Goal: Task Accomplishment & Management: Manage account settings

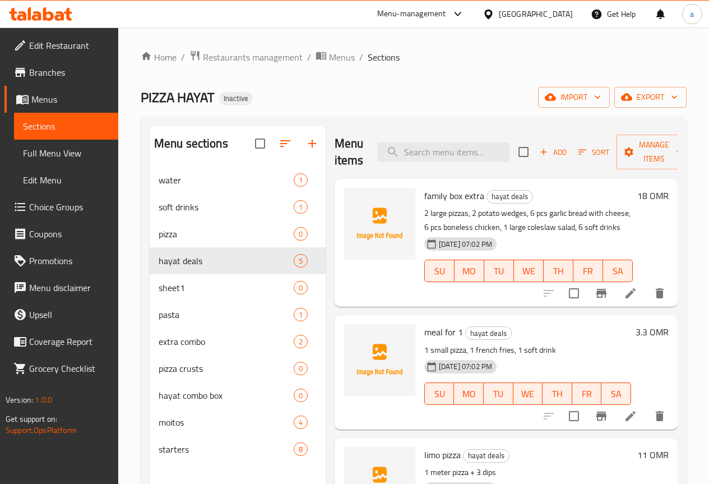
click at [56, 99] on span "Menus" at bounding box center [70, 98] width 78 height 13
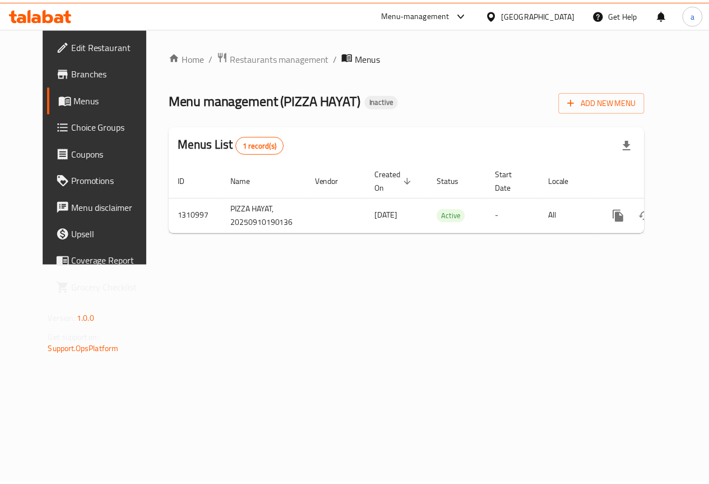
scroll to position [0, 4]
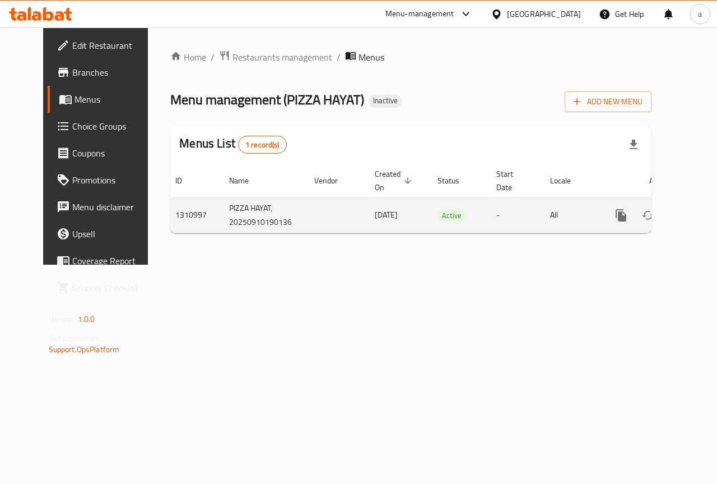
click at [696, 219] on icon "enhanced table" at bounding box center [702, 214] width 13 height 13
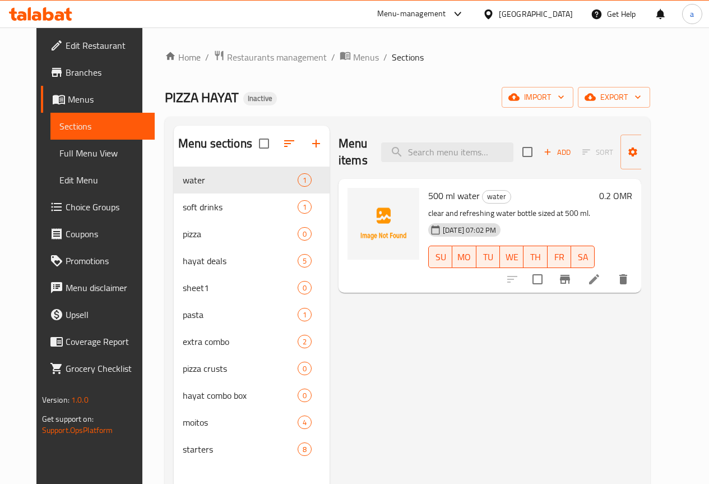
click at [69, 156] on span "Full Menu View" at bounding box center [102, 152] width 86 height 13
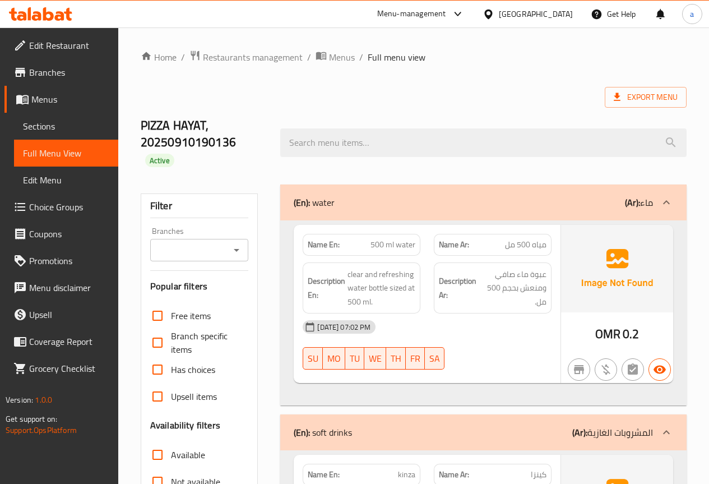
click at [58, 97] on span "Menus" at bounding box center [70, 98] width 78 height 13
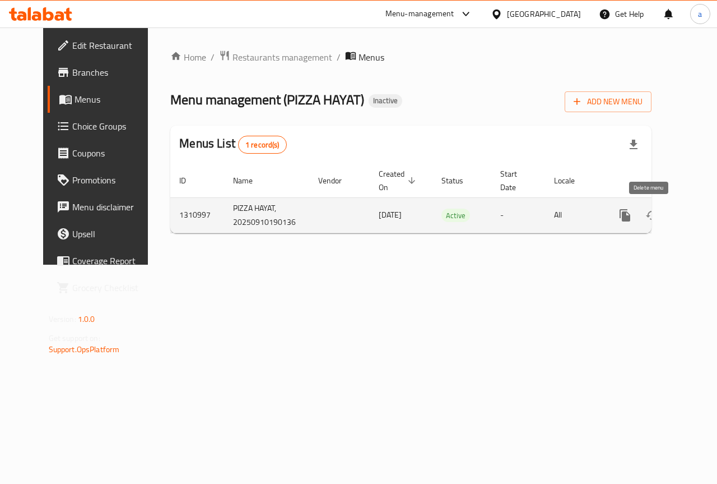
click at [673, 211] on icon "enhanced table" at bounding box center [679, 214] width 13 height 13
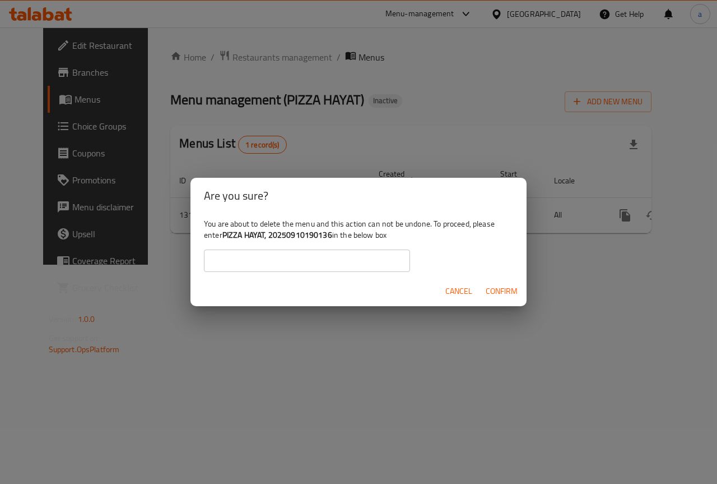
click at [359, 262] on input "text" at bounding box center [307, 260] width 206 height 22
click at [497, 292] on span "Confirm" at bounding box center [502, 291] width 32 height 14
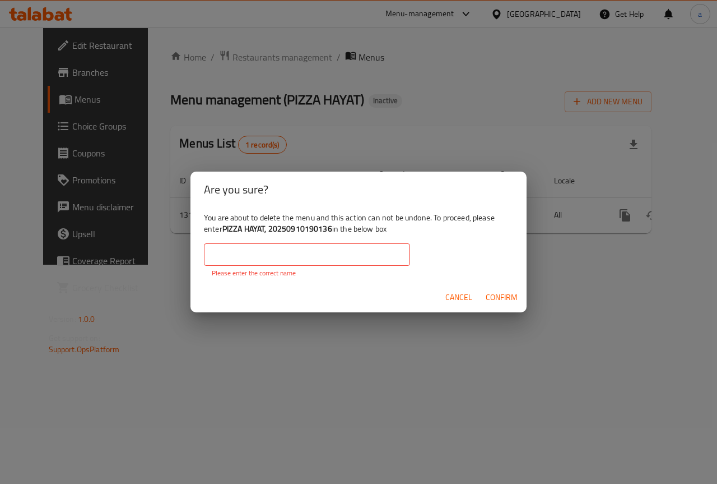
click at [233, 229] on b "PIZZA HAYAT, 20250910190136" at bounding box center [278, 228] width 110 height 15
drag, startPoint x: 240, startPoint y: 229, endPoint x: 245, endPoint y: 230, distance: 5.6
click at [245, 230] on b "PIZZA HAYAT, 20250910190136" at bounding box center [278, 228] width 110 height 15
copy b "PIZZA HAYAT"
click at [248, 261] on input "text" at bounding box center [307, 254] width 206 height 22
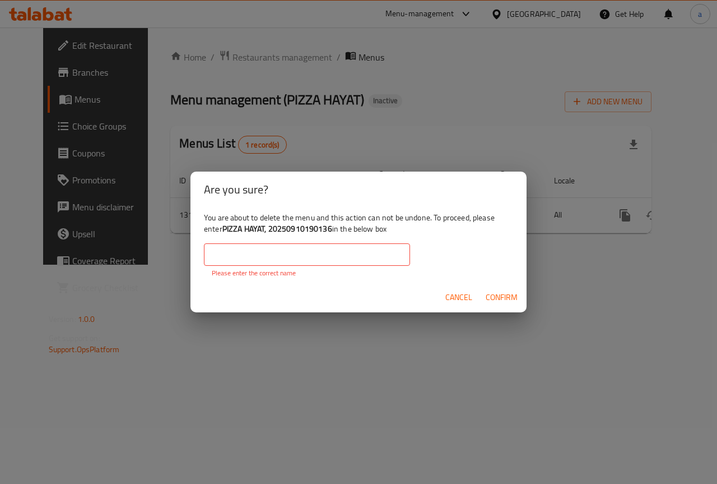
paste input "PIZZA HAYAT"
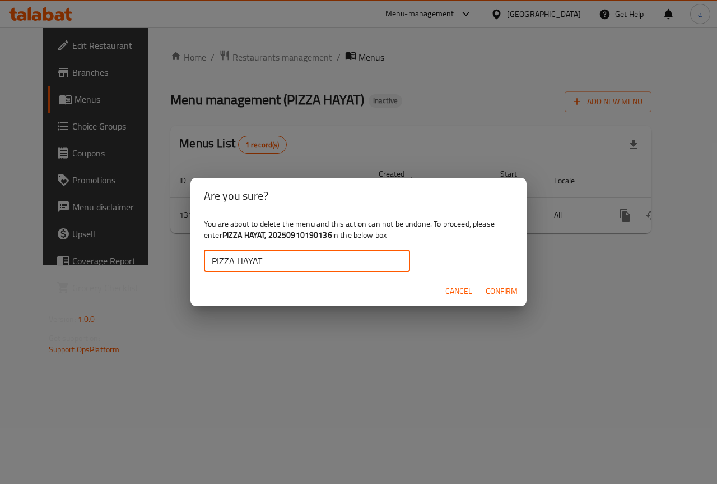
type input "PIZZA HAYAT"
click at [489, 289] on span "Confirm" at bounding box center [502, 291] width 32 height 14
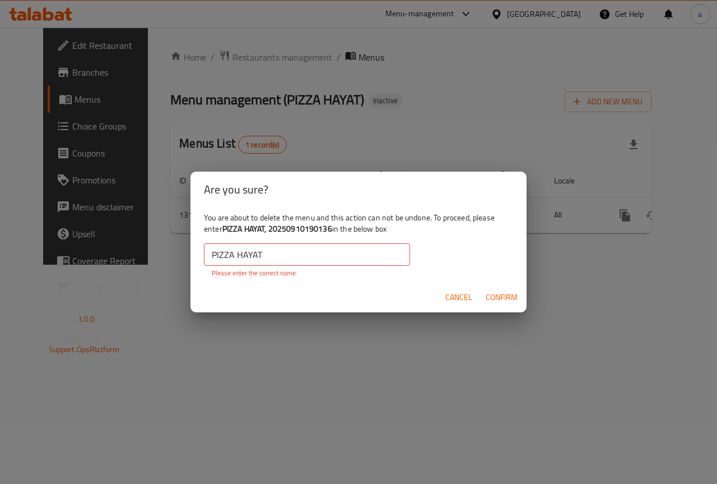
click at [466, 298] on span "Cancel" at bounding box center [459, 297] width 27 height 14
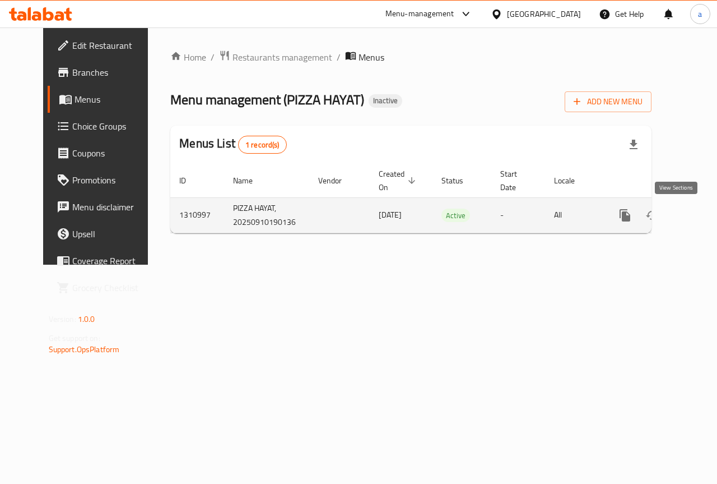
click at [699, 220] on icon "enhanced table" at bounding box center [705, 214] width 13 height 13
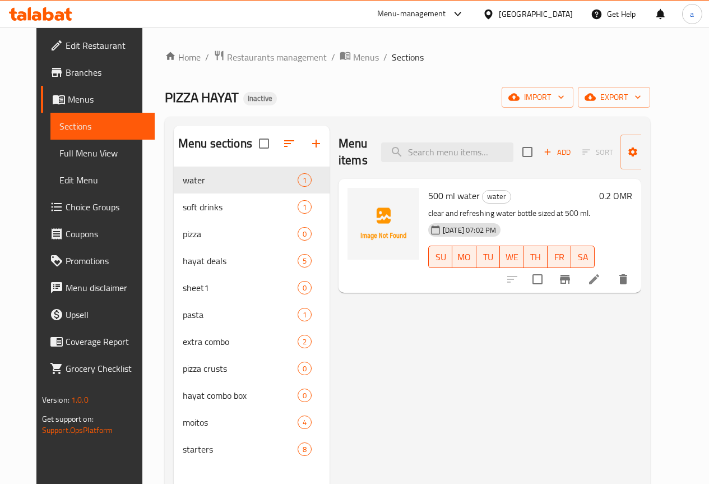
click at [252, 154] on input "checkbox" at bounding box center [264, 144] width 24 height 24
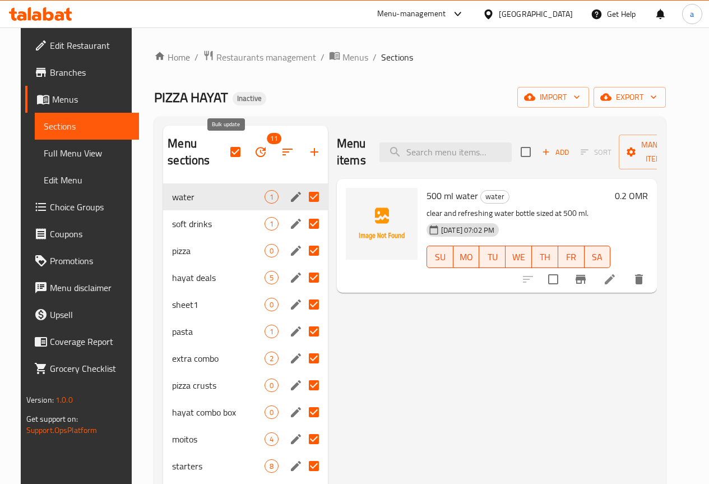
click at [254, 152] on icon "button" at bounding box center [260, 151] width 13 height 13
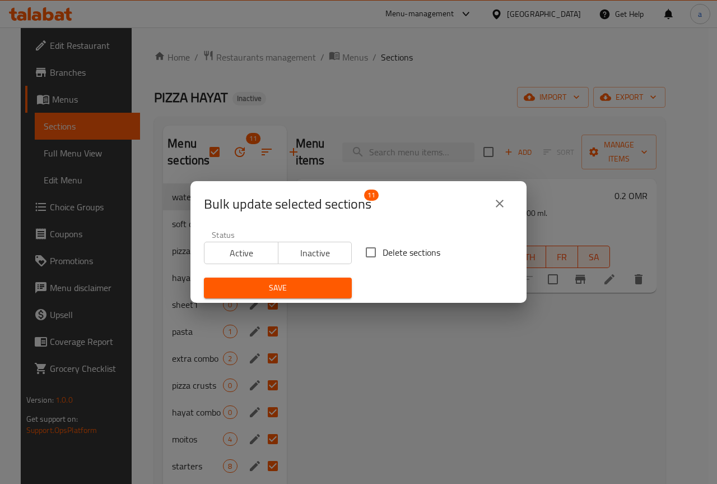
click at [307, 248] on span "Inactive" at bounding box center [315, 253] width 65 height 16
click at [303, 278] on button "Save" at bounding box center [278, 287] width 148 height 21
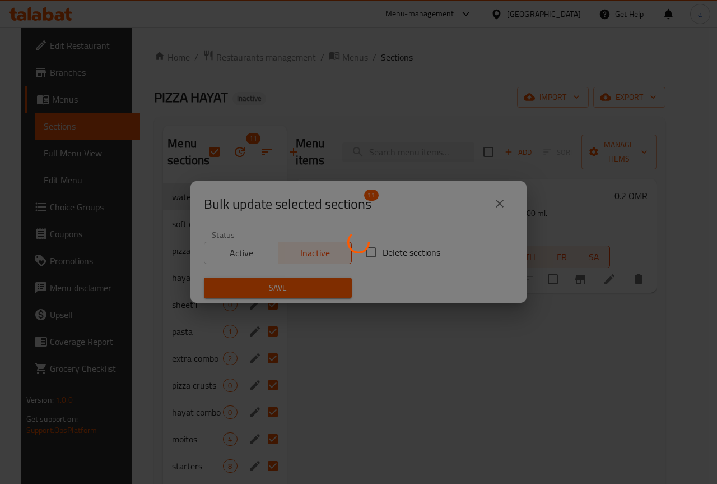
checkbox input "false"
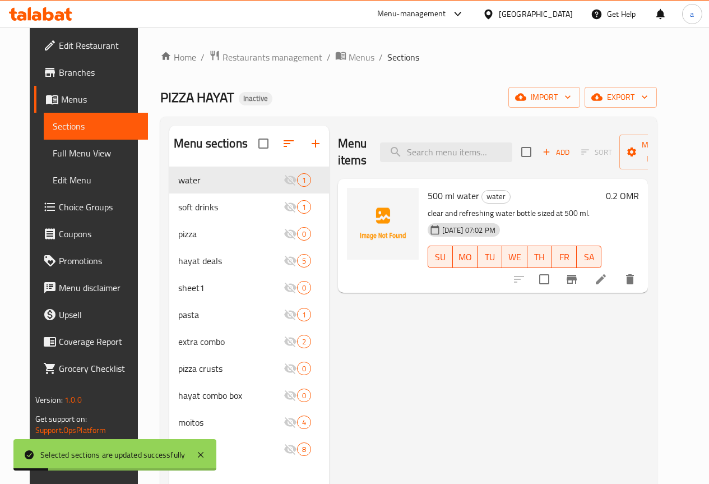
click at [61, 102] on span "Menus" at bounding box center [100, 98] width 78 height 13
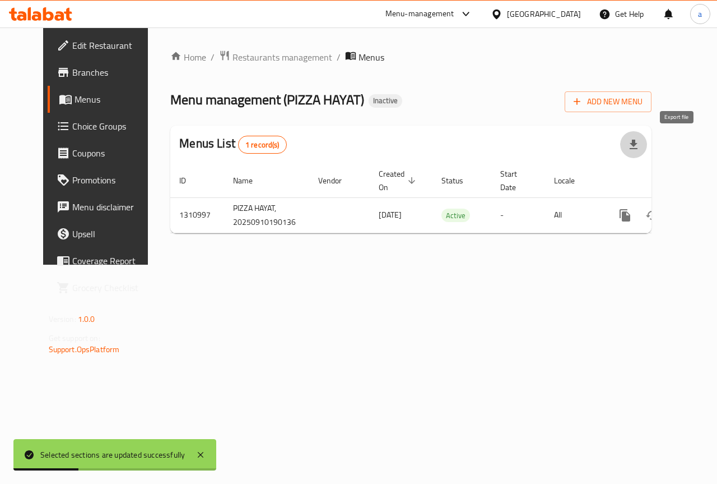
click at [647, 148] on button "button" at bounding box center [633, 144] width 27 height 27
click at [643, 102] on span "Add New Menu" at bounding box center [608, 102] width 69 height 14
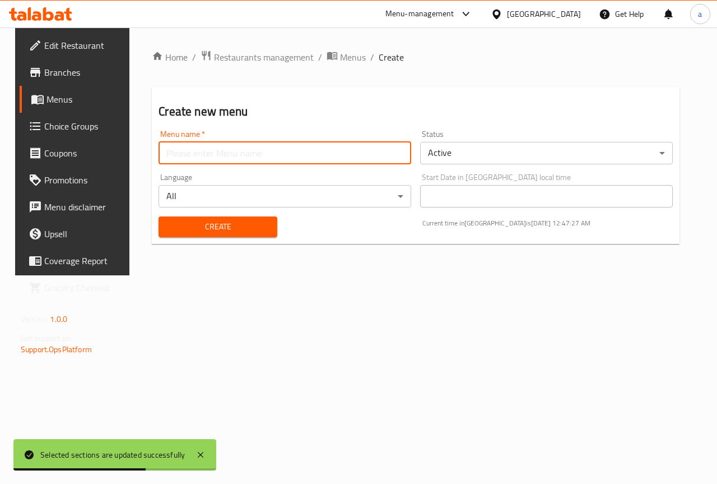
click at [245, 150] on input "text" at bounding box center [285, 153] width 253 height 22
type input "New menu"
click at [252, 230] on span "Create" at bounding box center [218, 227] width 100 height 14
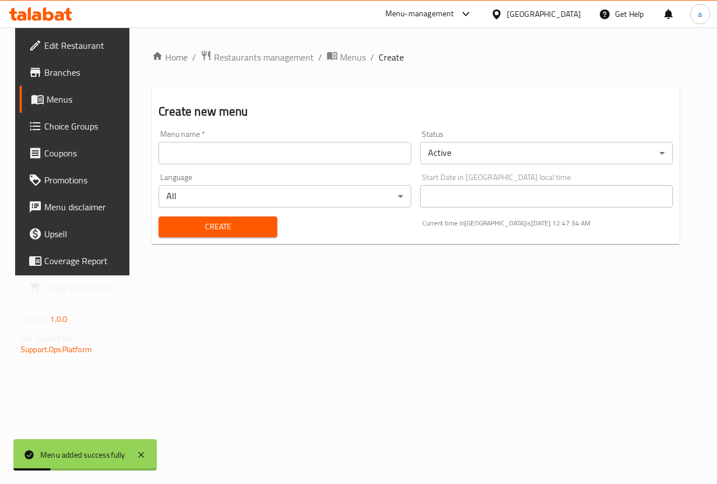
click at [41, 109] on link "Menus" at bounding box center [77, 99] width 115 height 27
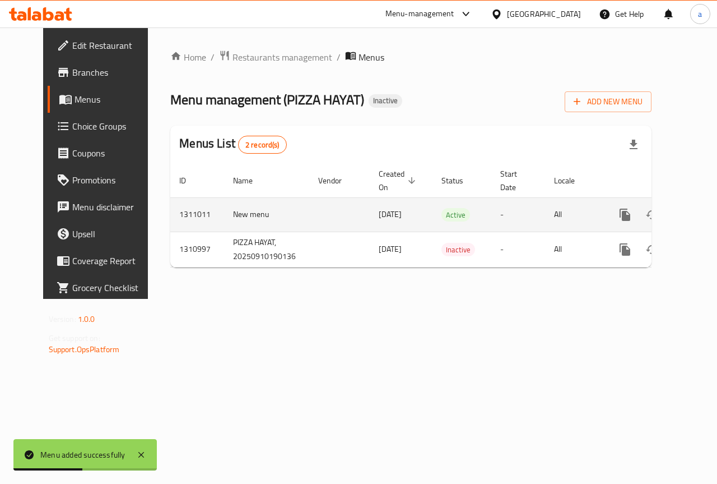
click at [701, 216] on icon "enhanced table" at bounding box center [706, 215] width 10 height 10
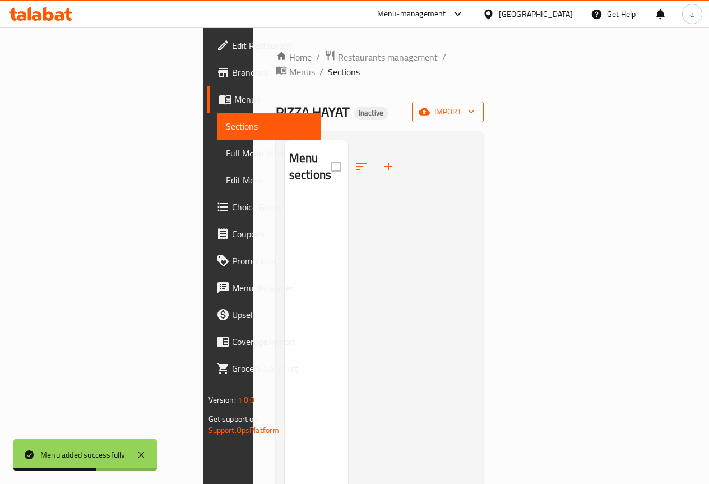
click at [475, 105] on span "import" at bounding box center [448, 112] width 54 height 14
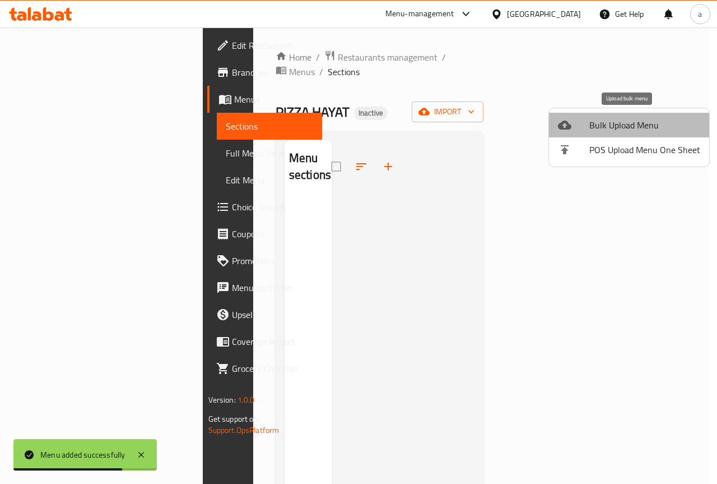
click at [662, 127] on span "Bulk Upload Menu" at bounding box center [645, 124] width 111 height 13
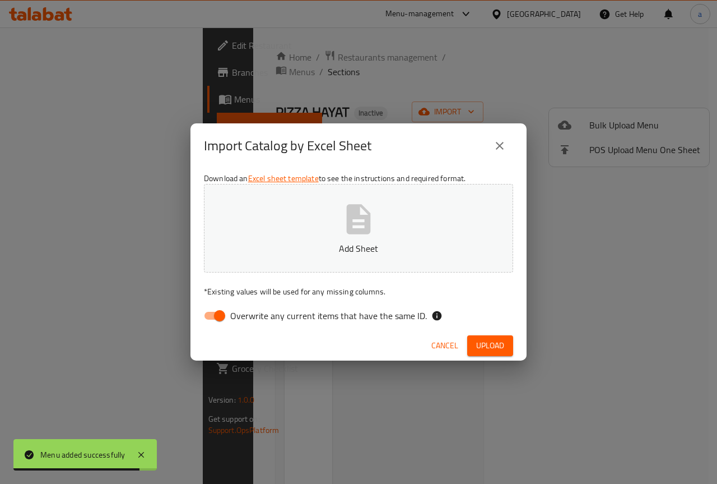
click at [312, 250] on p "Add Sheet" at bounding box center [358, 248] width 275 height 13
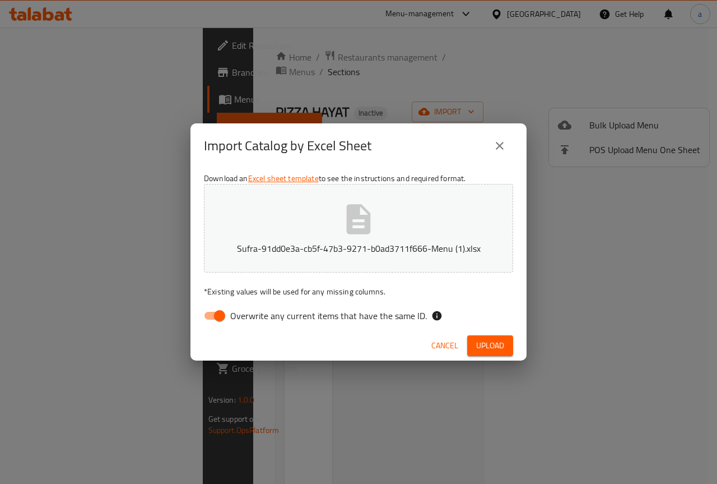
click at [217, 314] on input "Overwrite any current items that have the same ID." at bounding box center [220, 315] width 64 height 21
checkbox input "false"
click at [488, 345] on span "Upload" at bounding box center [490, 346] width 28 height 14
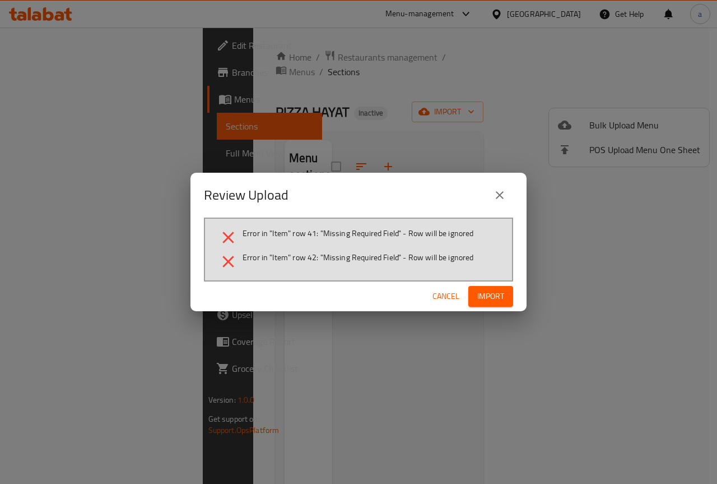
click at [447, 293] on span "Cancel" at bounding box center [446, 296] width 27 height 14
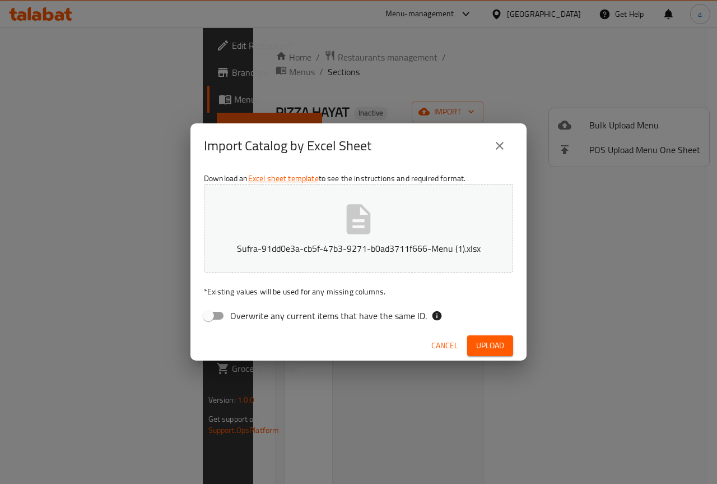
click at [295, 242] on button "Sufra-91dd0e3a-cb5f-47b3-9271-b0ad3711f666-Menu (1).xlsx" at bounding box center [358, 228] width 309 height 89
click at [502, 345] on span "Upload" at bounding box center [490, 346] width 28 height 14
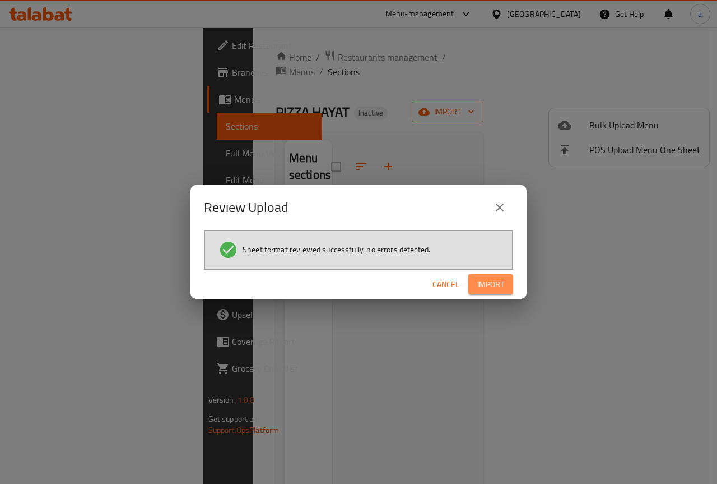
drag, startPoint x: 499, startPoint y: 288, endPoint x: 515, endPoint y: 341, distance: 55.4
click at [499, 287] on span "Import" at bounding box center [491, 284] width 27 height 14
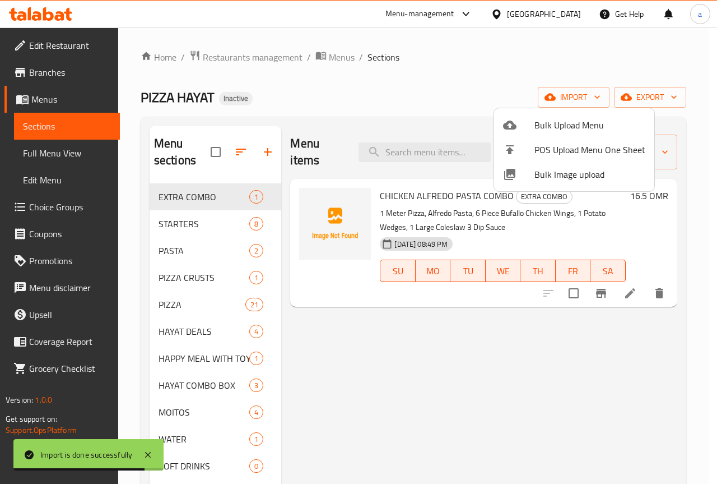
click at [29, 151] on div at bounding box center [358, 242] width 717 height 484
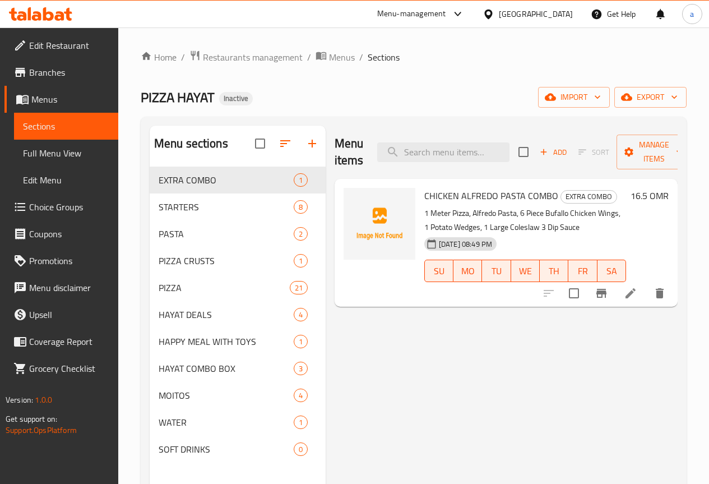
click at [29, 151] on span "Full Menu View" at bounding box center [66, 152] width 86 height 13
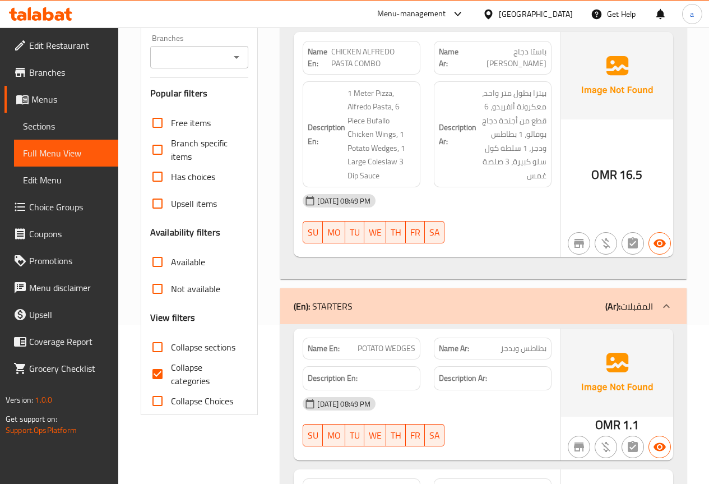
scroll to position [168, 0]
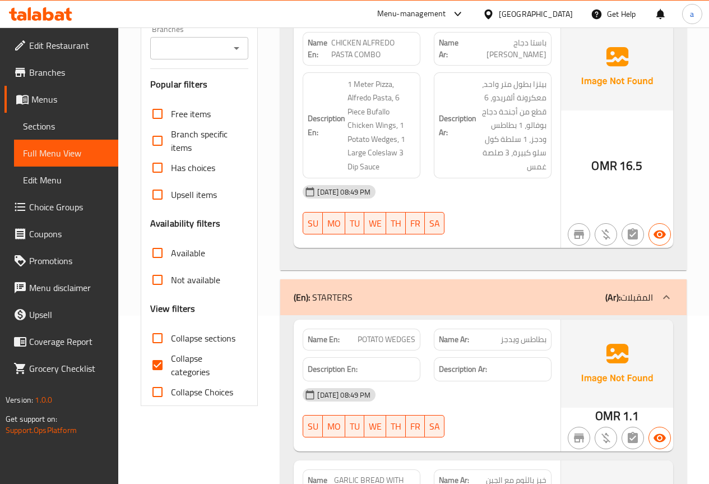
click at [164, 365] on input "Collapse categories" at bounding box center [157, 364] width 27 height 27
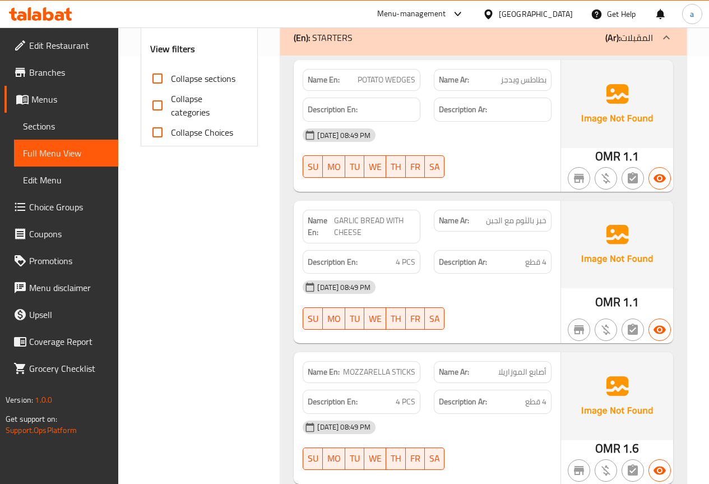
scroll to position [336, 0]
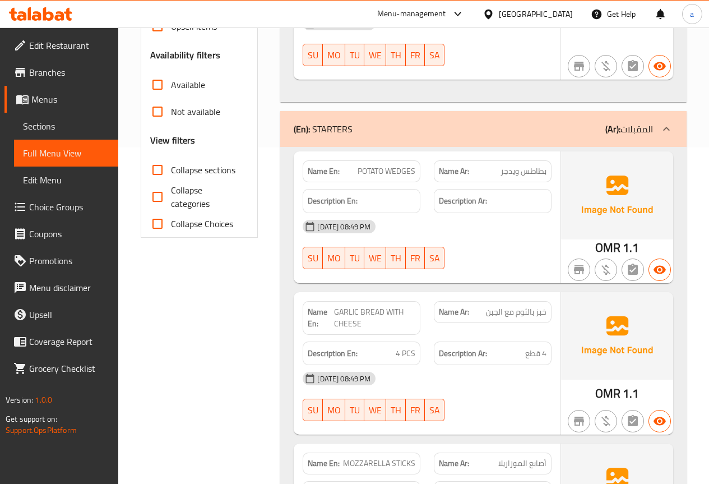
click at [194, 196] on span "Collapse categories" at bounding box center [205, 196] width 69 height 27
click at [171, 196] on input "Collapse categories" at bounding box center [157, 196] width 27 height 27
click at [185, 198] on span "Collapse categories" at bounding box center [205, 196] width 69 height 27
click at [171, 198] on input "Collapse categories" at bounding box center [157, 196] width 27 height 27
checkbox input "false"
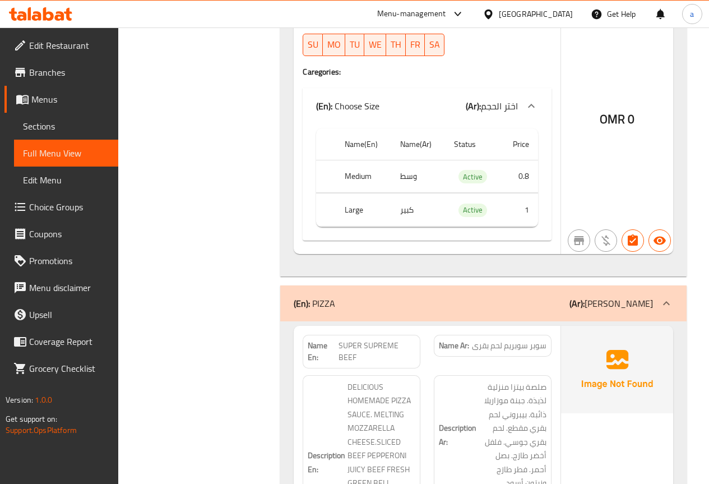
scroll to position [2466, 0]
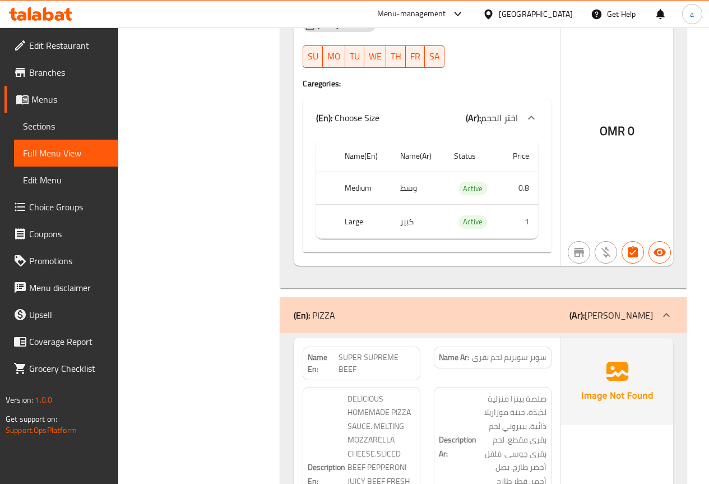
click at [531, 124] on icon at bounding box center [531, 117] width 13 height 13
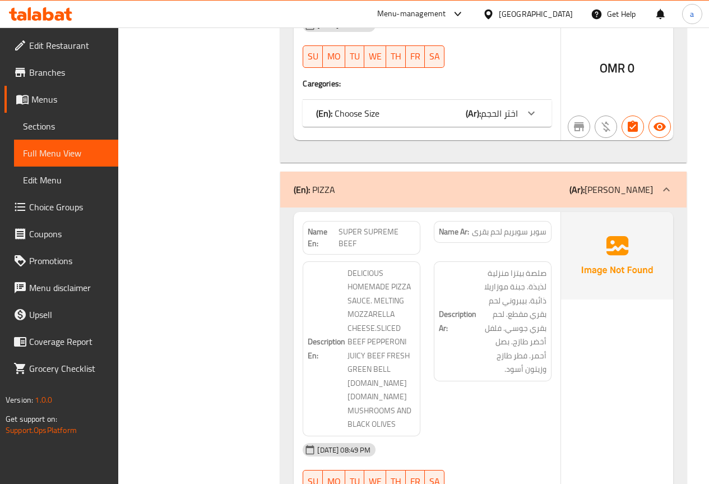
click at [531, 127] on div at bounding box center [531, 113] width 27 height 27
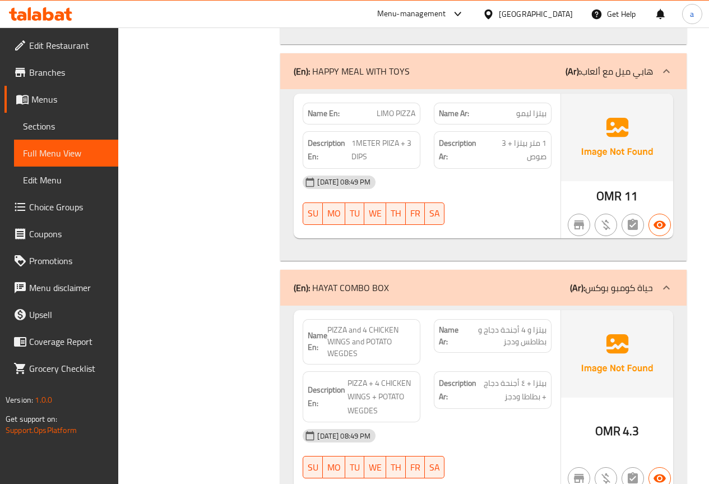
scroll to position [13560, 0]
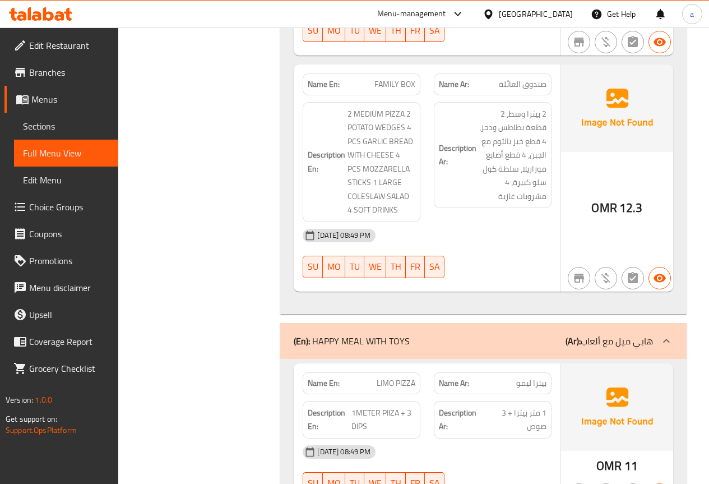
click at [88, 78] on span "Branches" at bounding box center [69, 72] width 80 height 13
